Goal: Find specific page/section: Find specific page/section

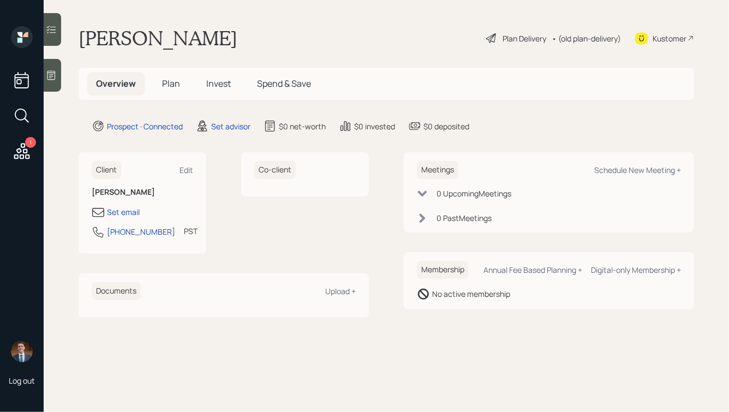
click at [53, 80] on icon at bounding box center [51, 75] width 11 height 11
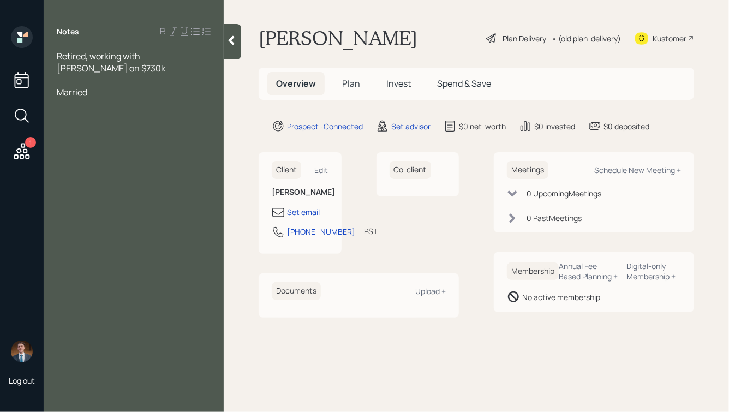
click at [101, 69] on div "Retired, working with [PERSON_NAME] on $730k" at bounding box center [134, 62] width 154 height 24
drag, startPoint x: 95, startPoint y: 103, endPoint x: 23, endPoint y: 103, distance: 72.0
click at [23, 103] on div "1 Log out Notes Retired, working with [PERSON_NAME] on $730k - wife wants to st…" at bounding box center [364, 206] width 729 height 412
